Goal: Task Accomplishment & Management: Manage account settings

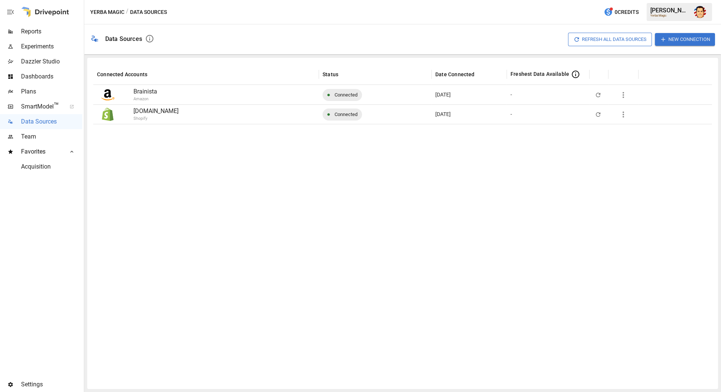
click at [190, 168] on div at bounding box center [402, 253] width 618 height 259
click at [27, 383] on span "Settings" at bounding box center [51, 384] width 61 height 9
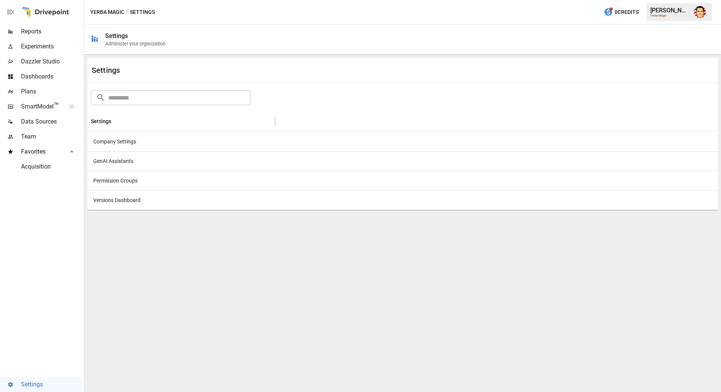
click at [154, 145] on div "Company Settings" at bounding box center [181, 142] width 188 height 20
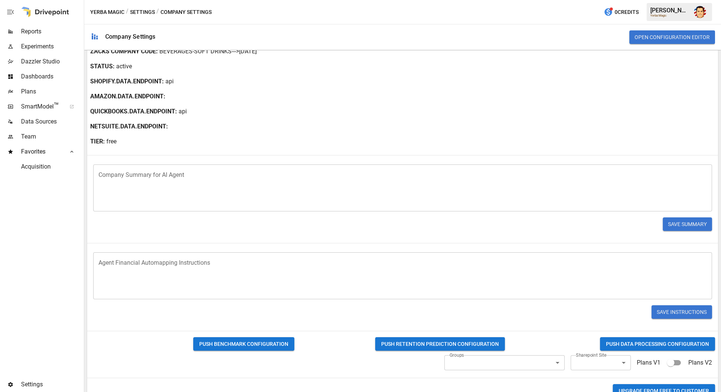
scroll to position [76, 0]
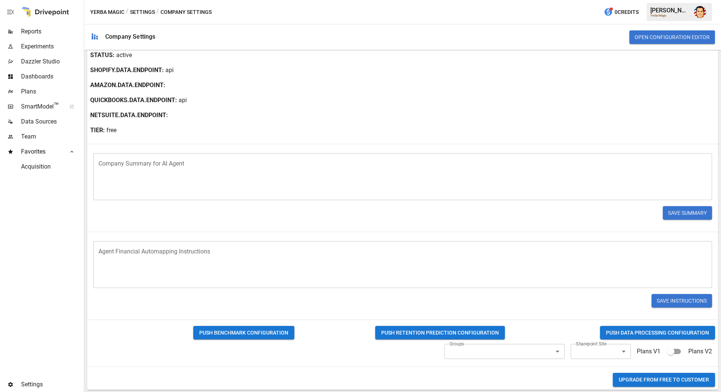
drag, startPoint x: 639, startPoint y: 379, endPoint x: 538, endPoint y: 379, distance: 101.1
click at [538, 379] on div "Upgrade from FREE to CUSTOMER" at bounding box center [613, 380] width 210 height 20
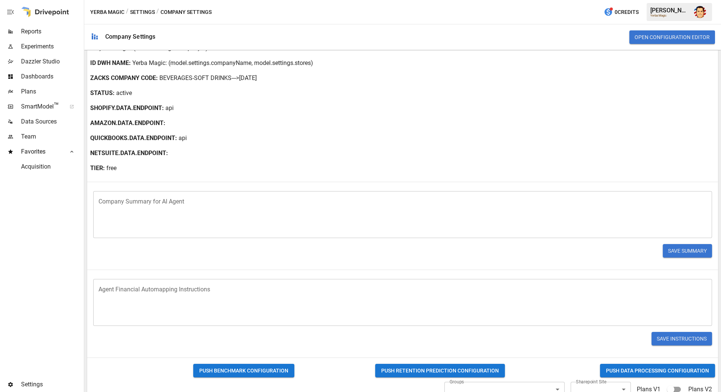
scroll to position [36, 0]
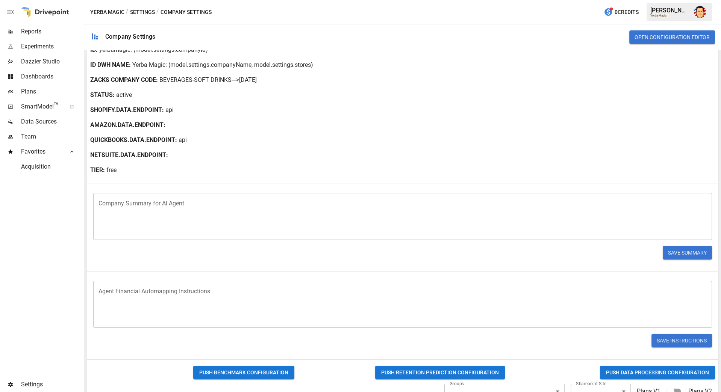
click at [180, 140] on p "api" at bounding box center [182, 140] width 8 height 9
click at [185, 140] on p "api" at bounding box center [182, 140] width 8 height 9
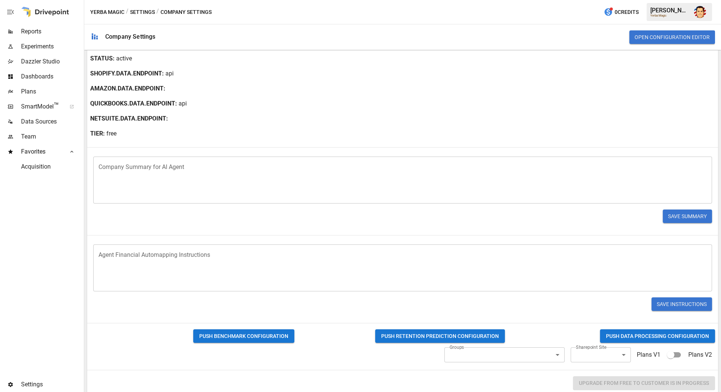
scroll to position [0, 0]
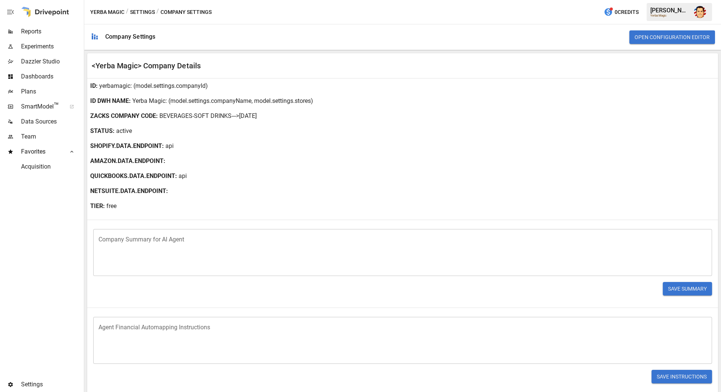
click at [203, 33] on div "Open Configuration Editor" at bounding box center [437, 37] width 553 height 24
click at [50, 196] on div at bounding box center [41, 275] width 82 height 203
click at [36, 125] on span "Data Sources" at bounding box center [51, 121] width 61 height 9
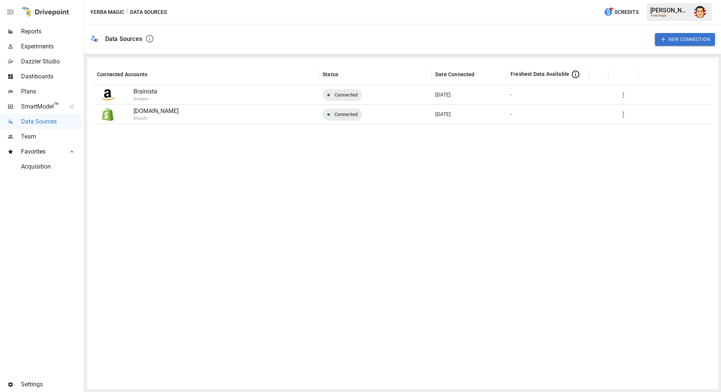
click at [178, 156] on div at bounding box center [402, 253] width 618 height 259
click at [169, 148] on div at bounding box center [402, 253] width 618 height 259
click at [163, 156] on div at bounding box center [402, 253] width 618 height 259
